Goal: Information Seeking & Learning: Understand process/instructions

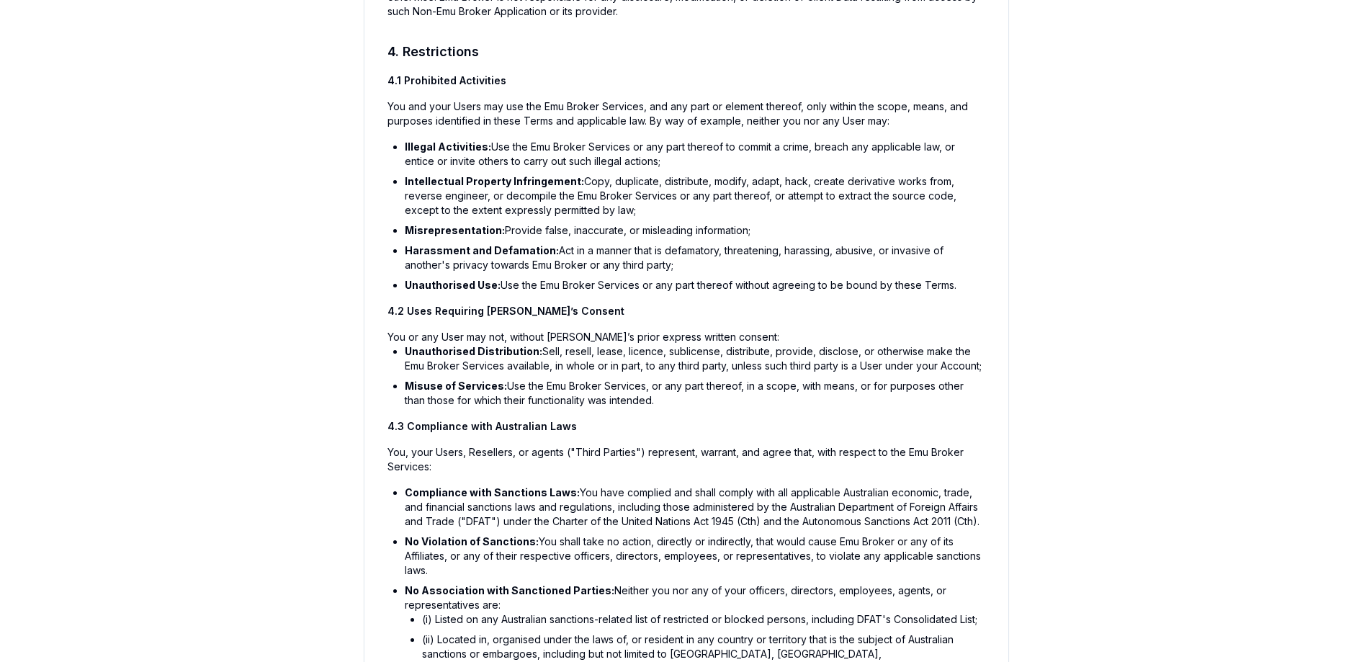
scroll to position [360, 0]
